Goal: Information Seeking & Learning: Learn about a topic

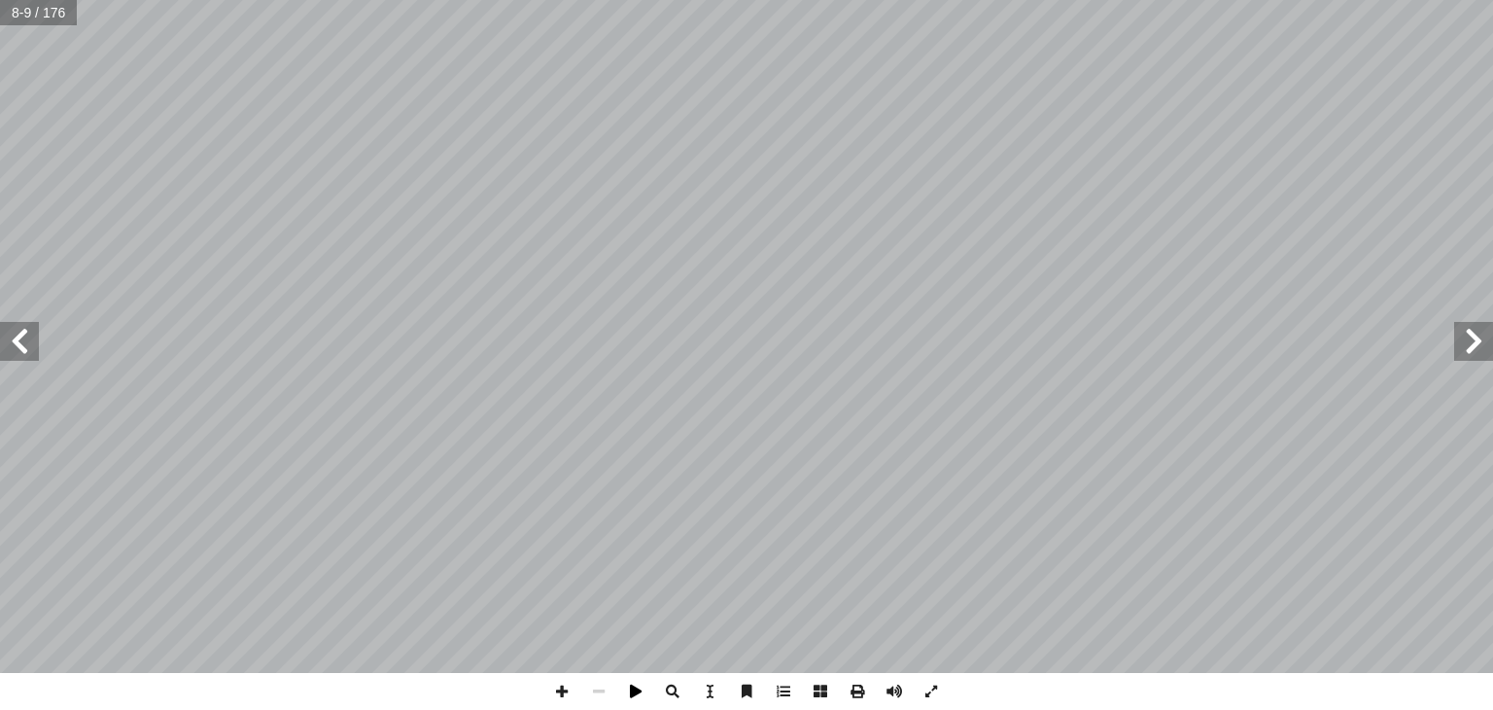
click at [634, 697] on span at bounding box center [635, 691] width 37 height 37
click at [563, 691] on span at bounding box center [562, 691] width 37 height 37
click at [639, 686] on span at bounding box center [635, 691] width 37 height 37
click at [564, 685] on span at bounding box center [562, 691] width 37 height 37
click at [644, 690] on span at bounding box center [635, 691] width 37 height 37
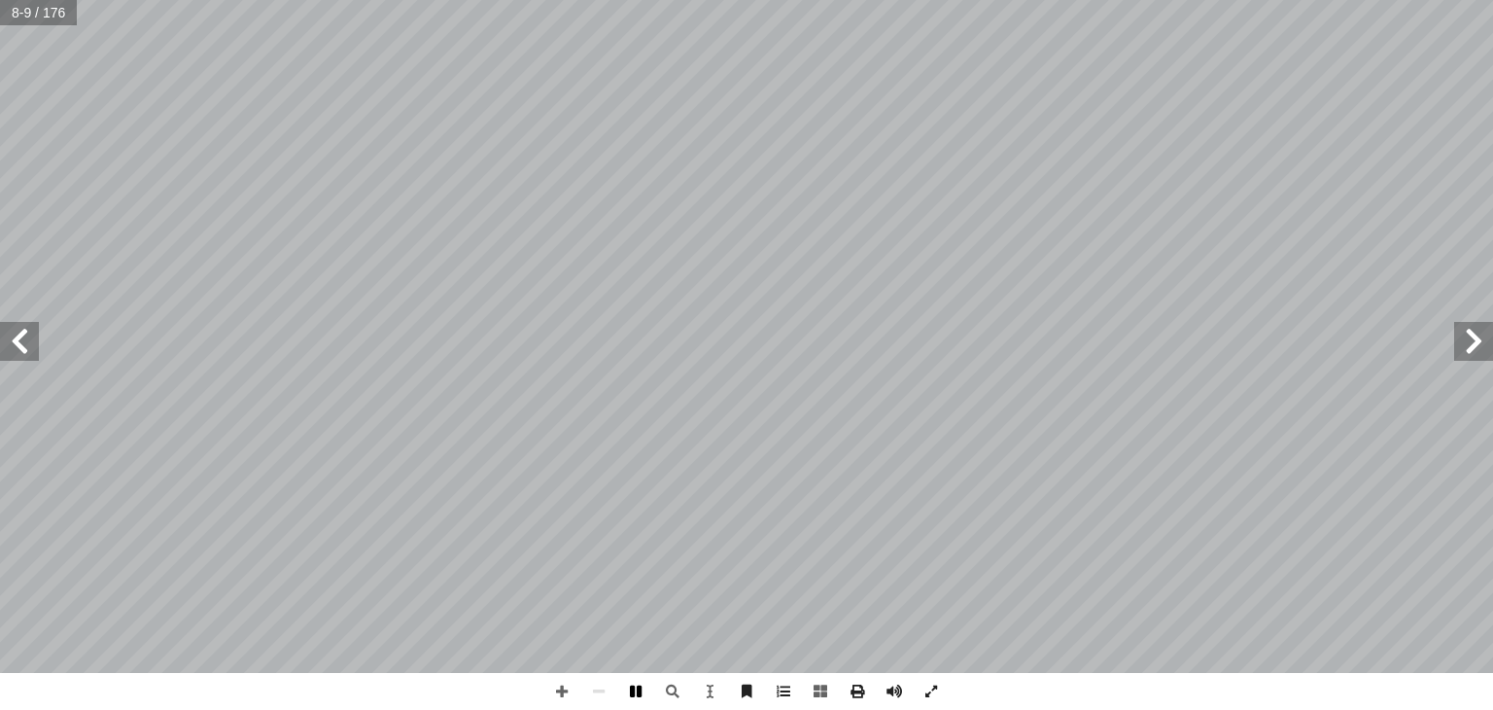
click at [641, 695] on span at bounding box center [635, 691] width 37 height 37
click at [564, 701] on span at bounding box center [562, 691] width 37 height 37
click at [31, 332] on span at bounding box center [19, 341] width 39 height 39
